Goal: Task Accomplishment & Management: Use online tool/utility

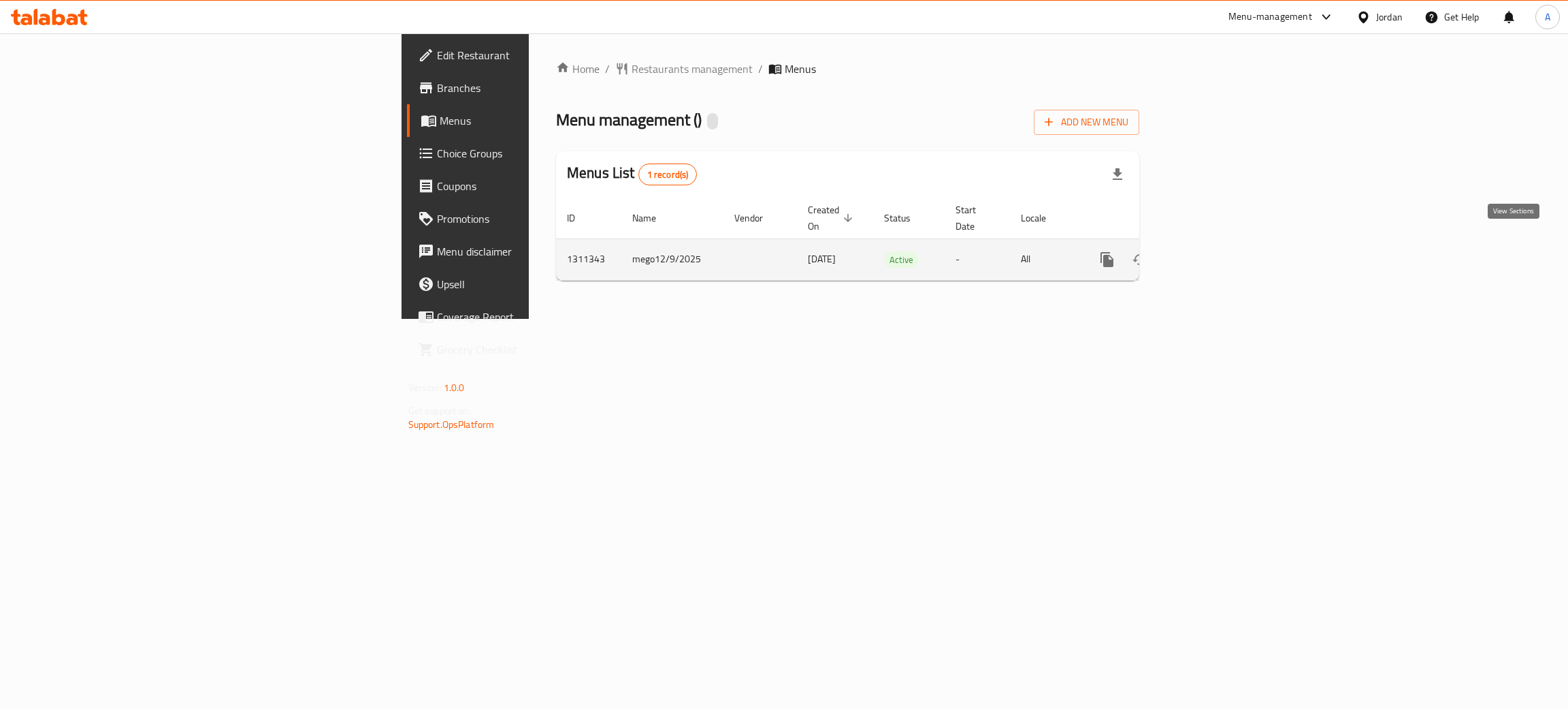
click at [1213, 251] on icon "enhanced table" at bounding box center [1205, 259] width 16 height 16
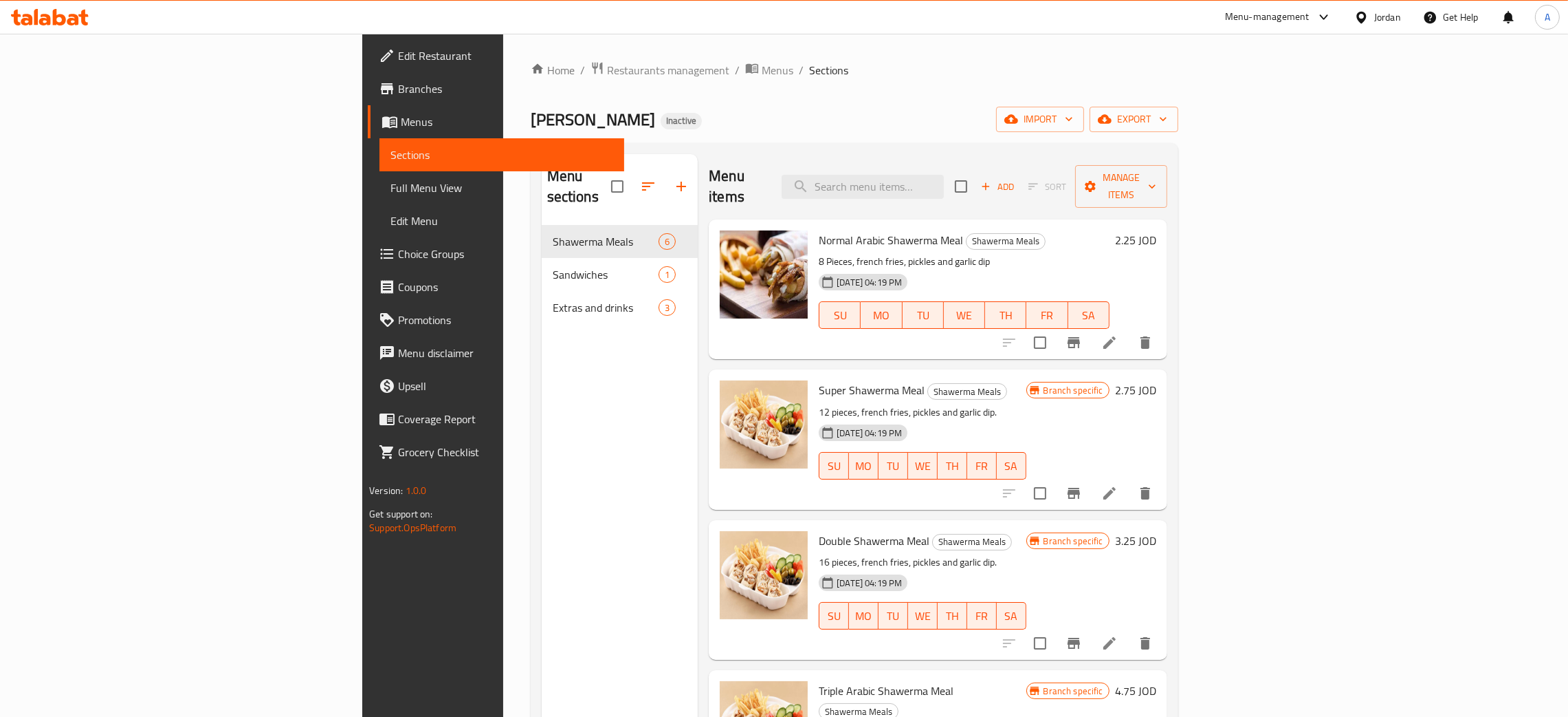
click at [391, 190] on span "Full Menu View" at bounding box center [502, 188] width 223 height 17
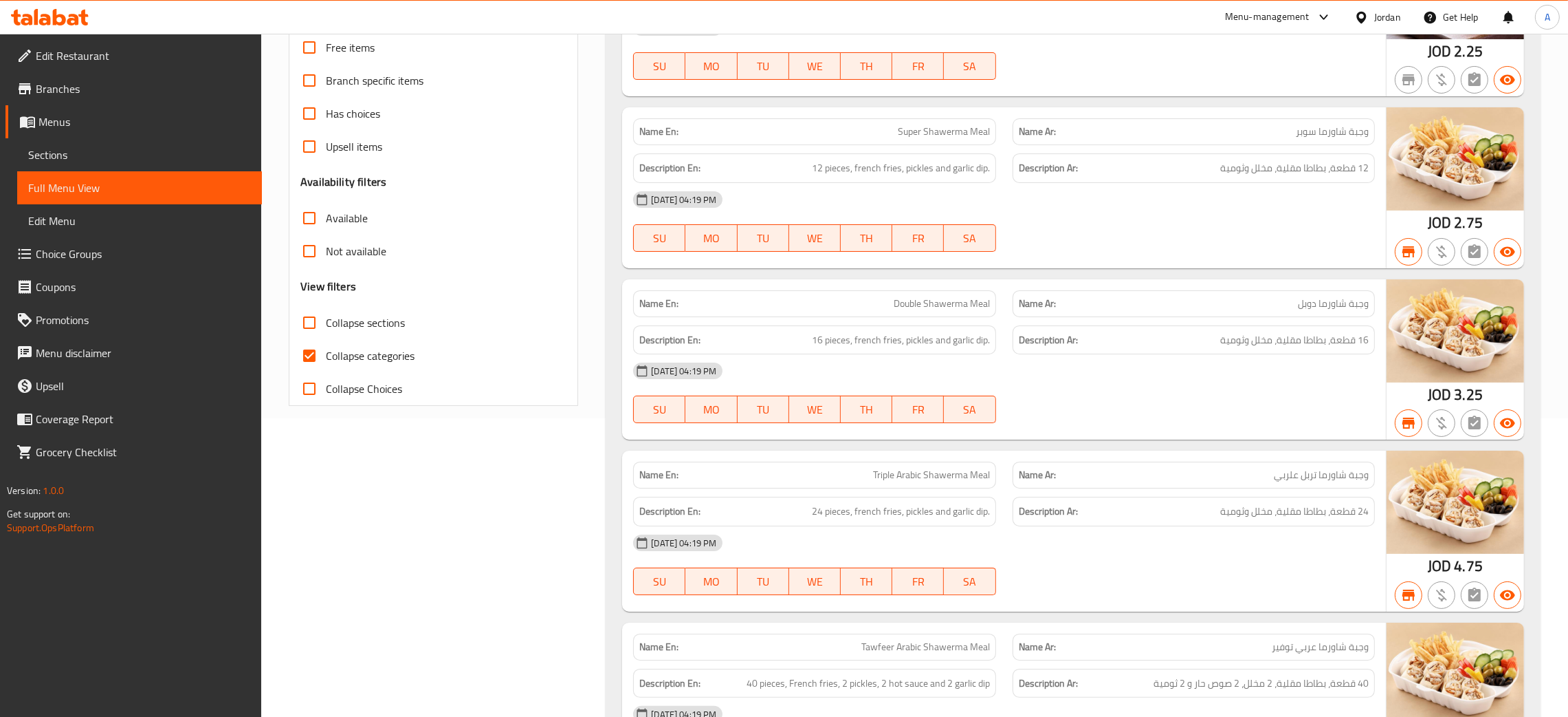
scroll to position [309, 0]
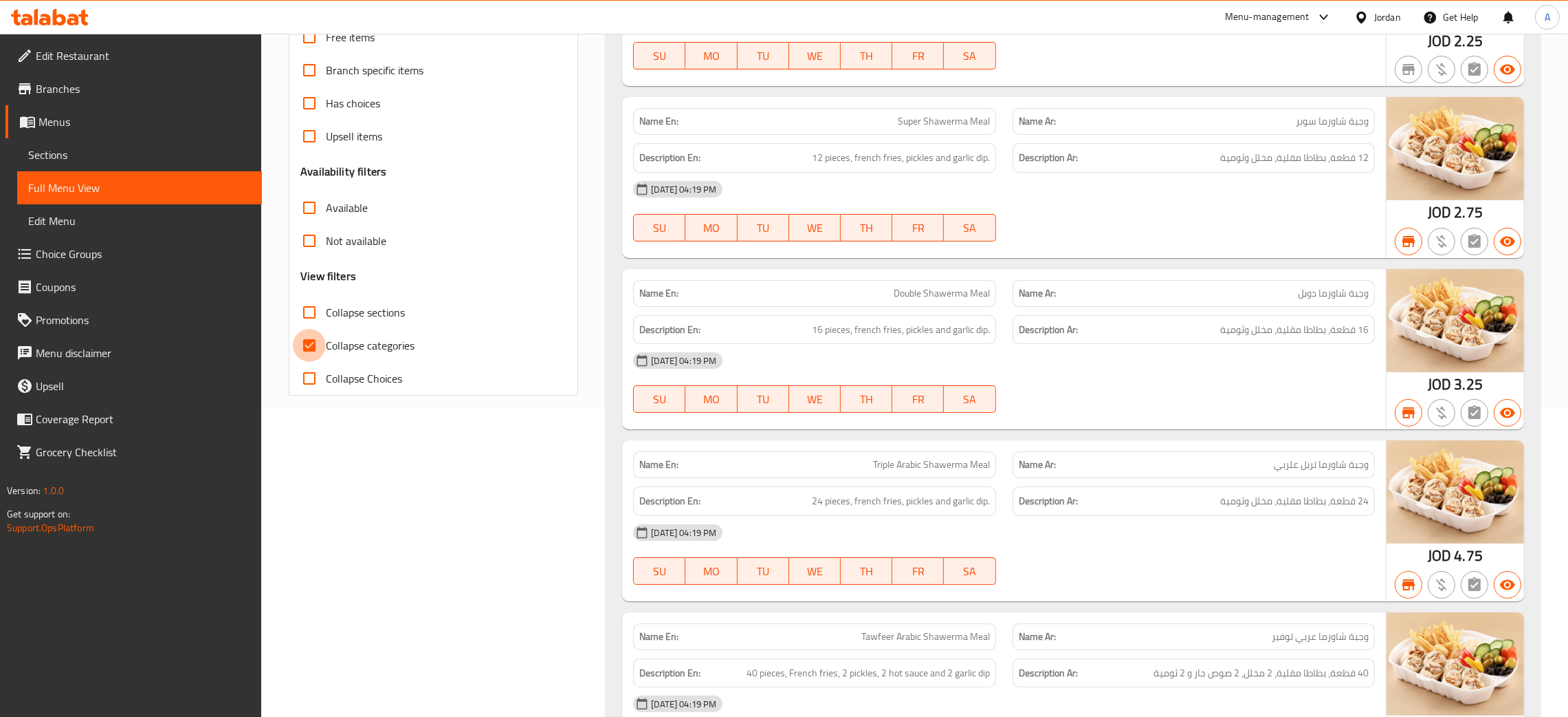
click at [311, 346] on input "Collapse categories" at bounding box center [310, 345] width 33 height 33
checkbox input "false"
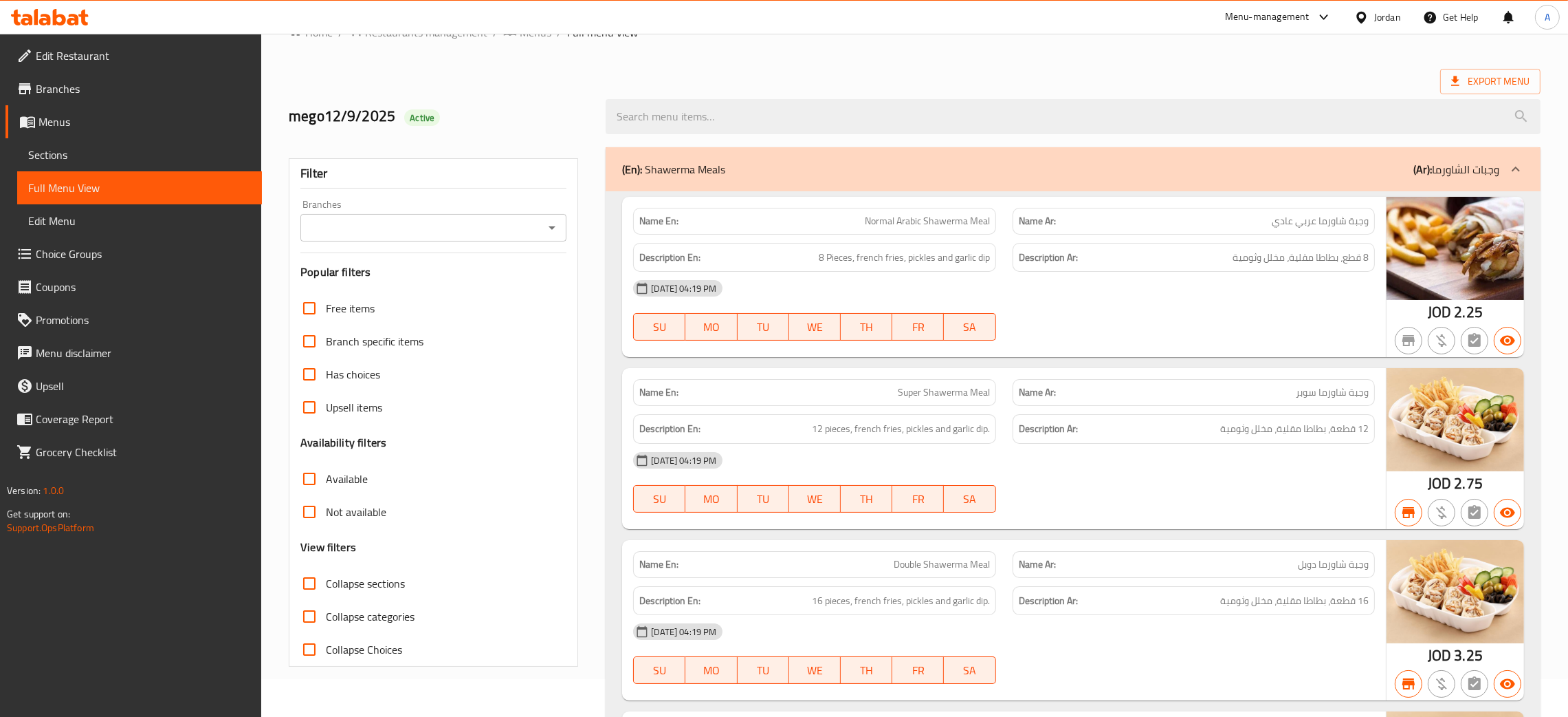
scroll to position [0, 0]
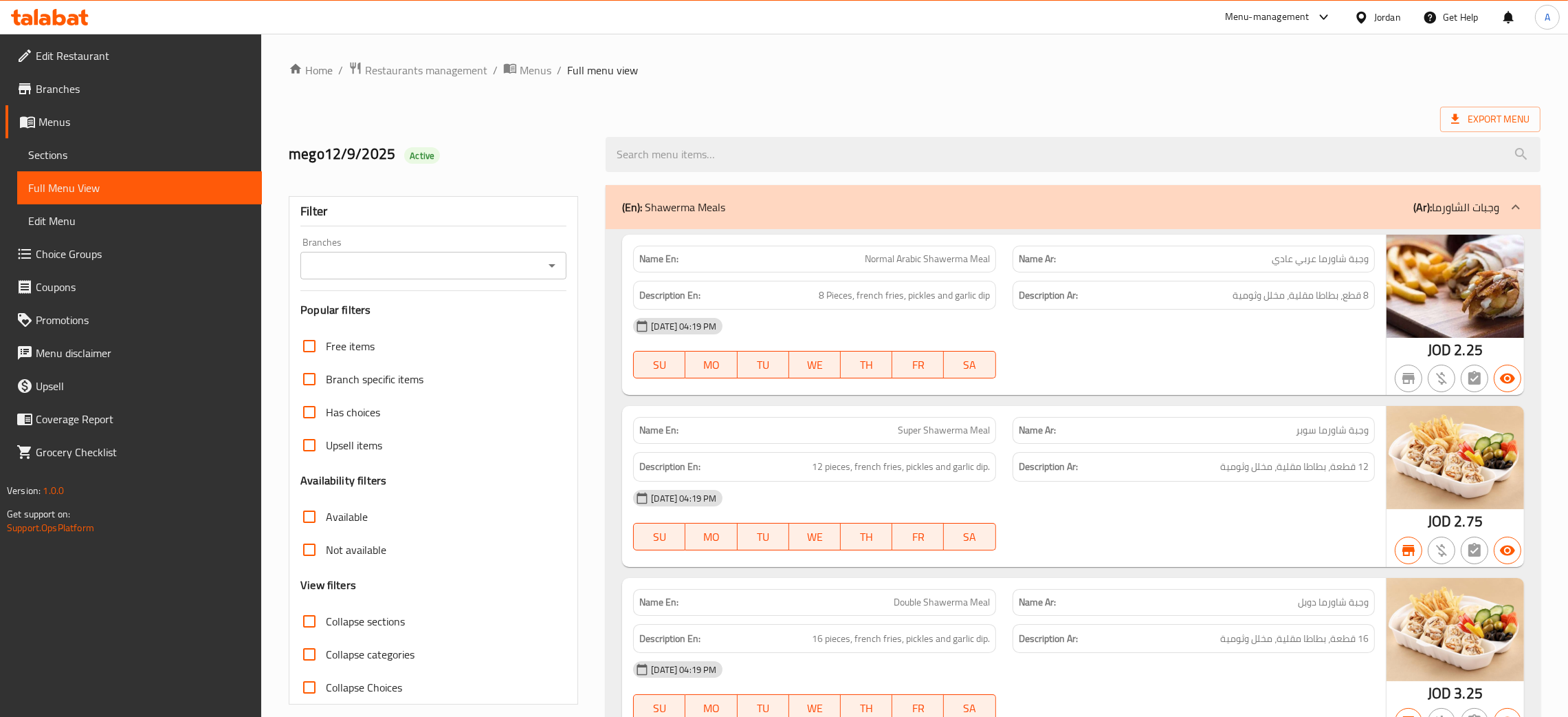
click at [554, 267] on icon "Open" at bounding box center [551, 265] width 17 height 17
click at [445, 329] on li "[PERSON_NAME], [PERSON_NAME]" at bounding box center [433, 325] width 266 height 24
type input "[PERSON_NAME], [PERSON_NAME]"
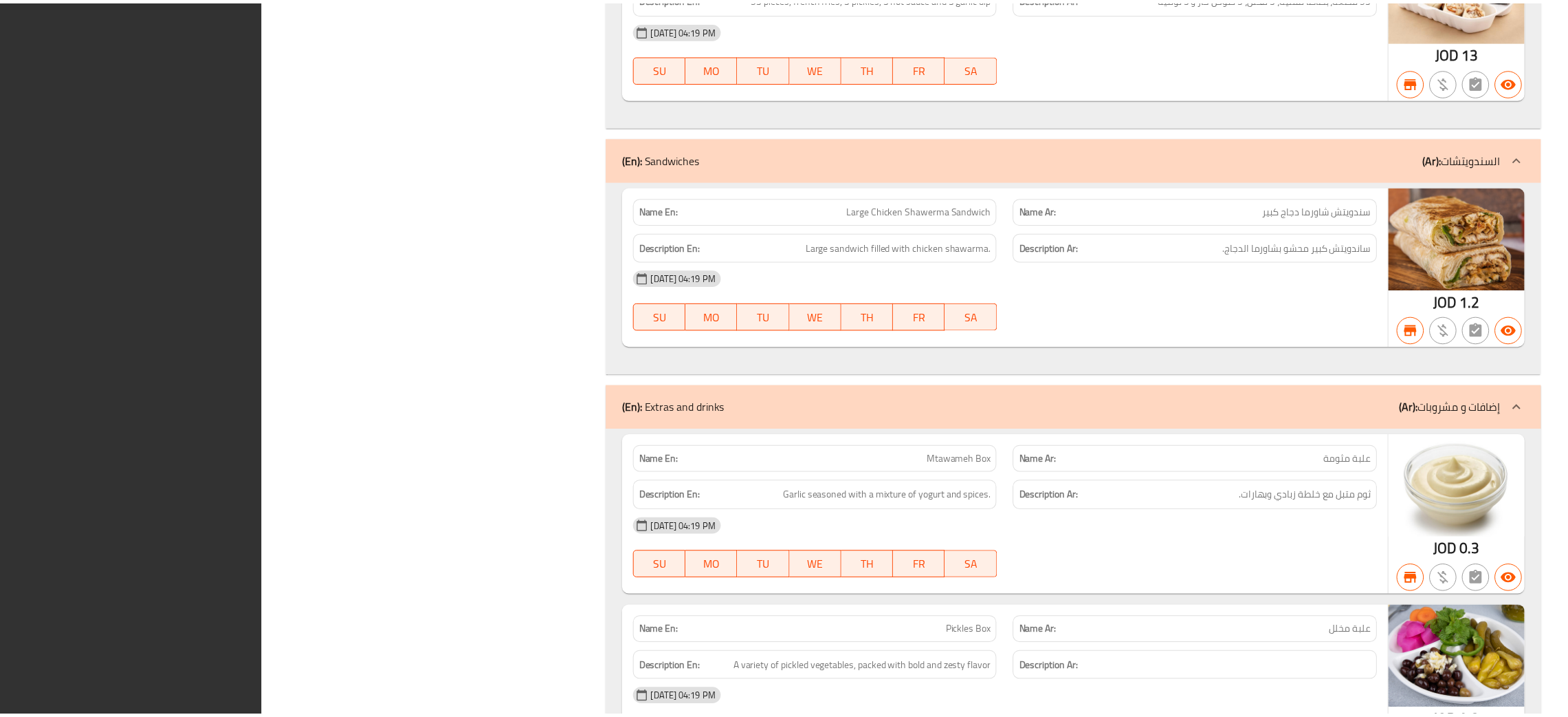
scroll to position [1437, 0]
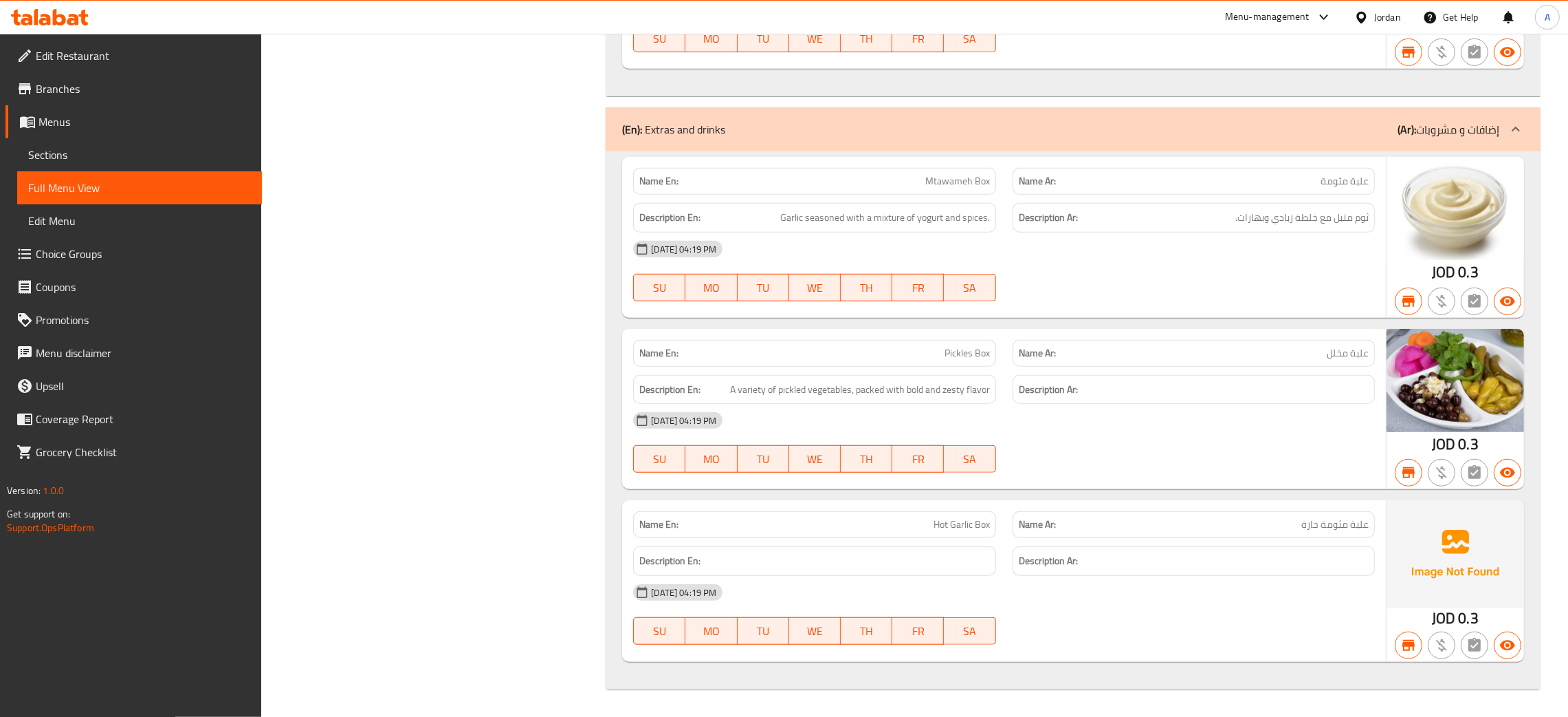
click at [57, 88] on span "Branches" at bounding box center [143, 88] width 215 height 17
